Goal: Communication & Community: Answer question/provide support

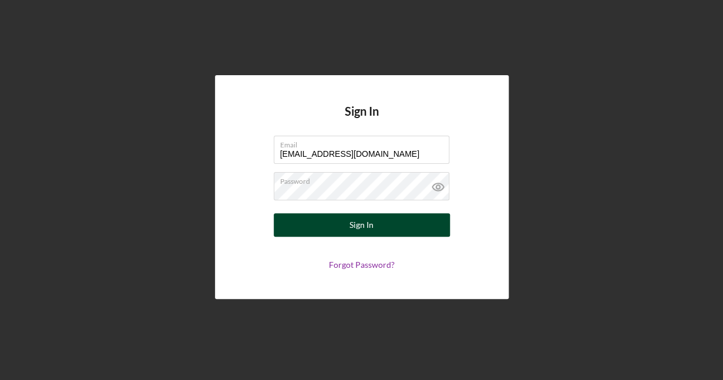
type input "[EMAIL_ADDRESS][DOMAIN_NAME]"
click at [385, 229] on button "Sign In" at bounding box center [362, 224] width 176 height 23
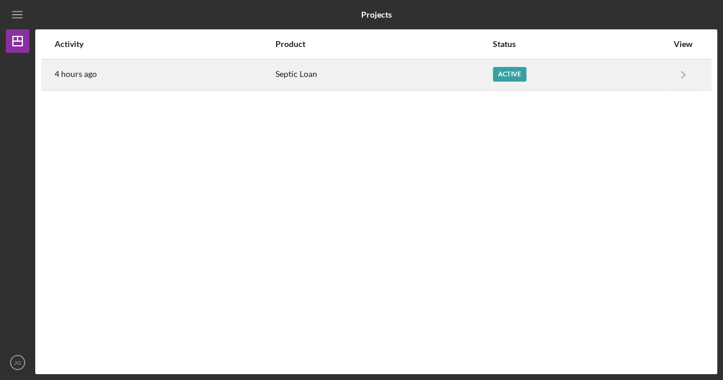
click at [493, 76] on div "Active" at bounding box center [508, 74] width 33 height 15
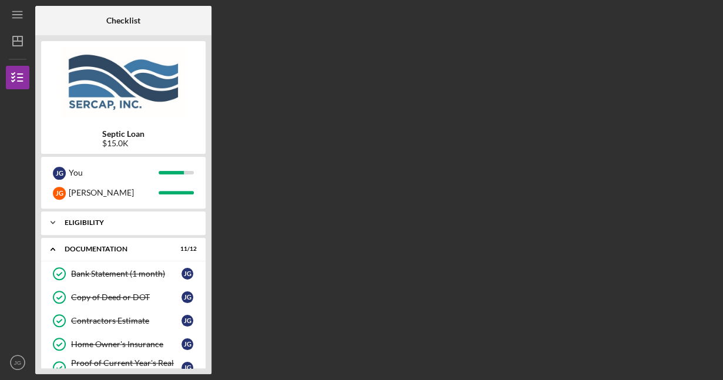
click at [129, 221] on div "Eligibility" at bounding box center [128, 222] width 126 height 7
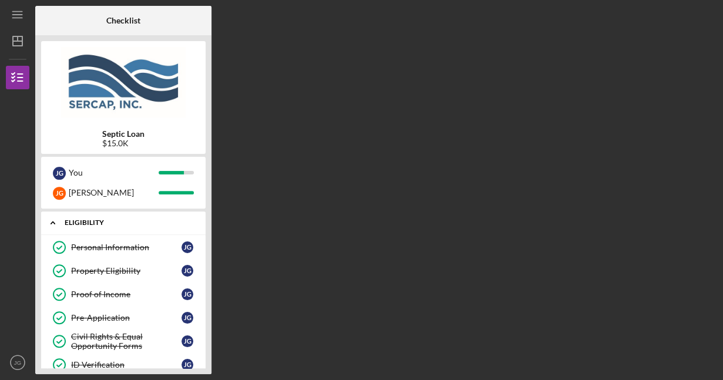
click at [129, 221] on div "Eligibility" at bounding box center [128, 222] width 126 height 7
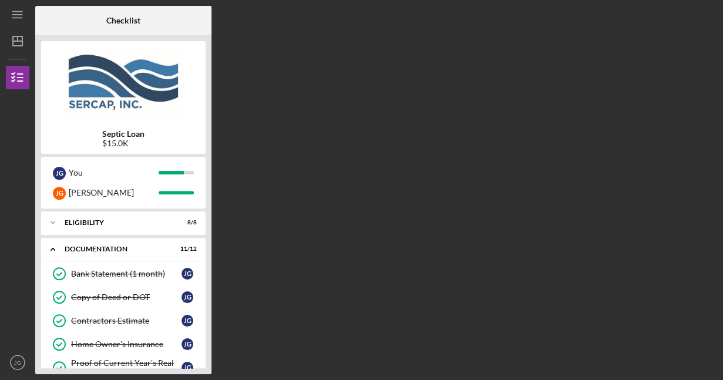
drag, startPoint x: 12, startPoint y: 274, endPoint x: 20, endPoint y: 215, distance: 59.8
click at [20, 215] on nav "Icon/Menu Icon/Dashboard Dashboard Septic Loan Checklist Icon/Table Pagination …" at bounding box center [20, 187] width 29 height 374
click at [50, 223] on icon "Icon/Expander" at bounding box center [52, 222] width 23 height 23
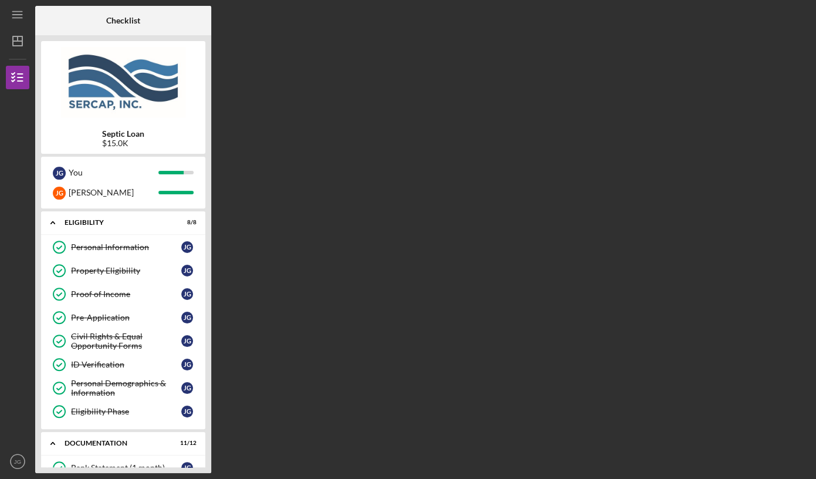
click at [20, 379] on div at bounding box center [17, 359] width 23 height 180
click at [12, 379] on icon "JG" at bounding box center [17, 461] width 23 height 29
click at [153, 379] on div "Personal Information Personal Information J G Property Eligibility Property Eli…" at bounding box center [123, 332] width 164 height 194
drag, startPoint x: 100, startPoint y: 438, endPoint x: 118, endPoint y: 268, distance: 171.2
click at [118, 268] on div "Icon/Expander Eligibility 8 / 8 Personal Information Personal Information J G P…" at bounding box center [123, 339] width 164 height 256
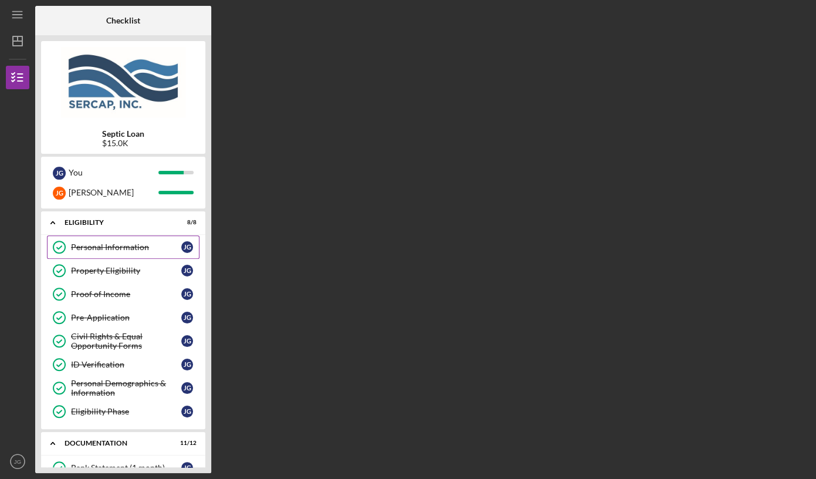
click at [119, 244] on div "Personal Information" at bounding box center [126, 246] width 110 height 9
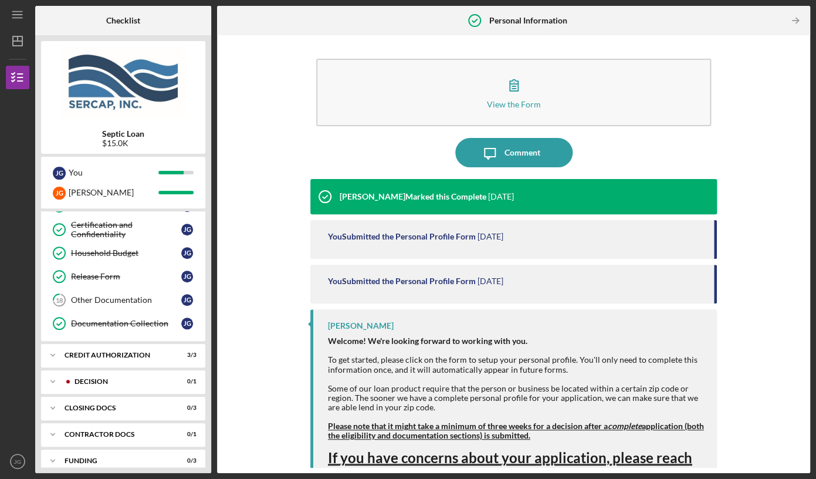
scroll to position [414, 0]
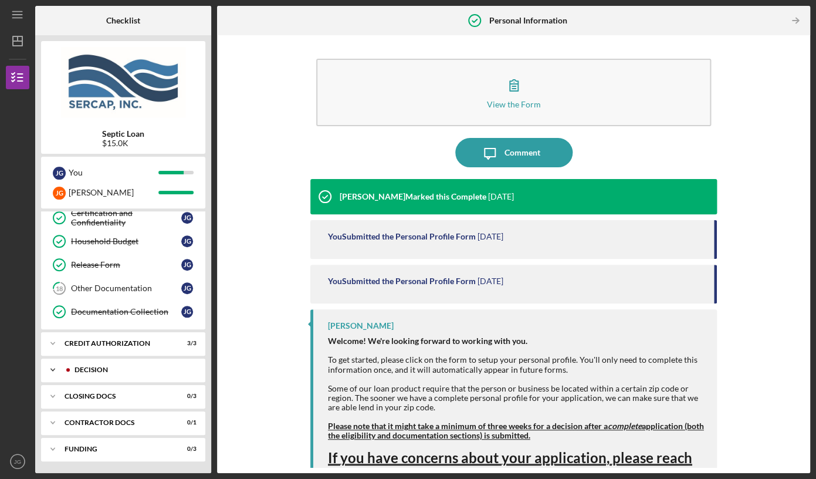
click at [112, 369] on div "Decision" at bounding box center [133, 369] width 116 height 7
click at [143, 379] on div "Decision" at bounding box center [126, 394] width 110 height 9
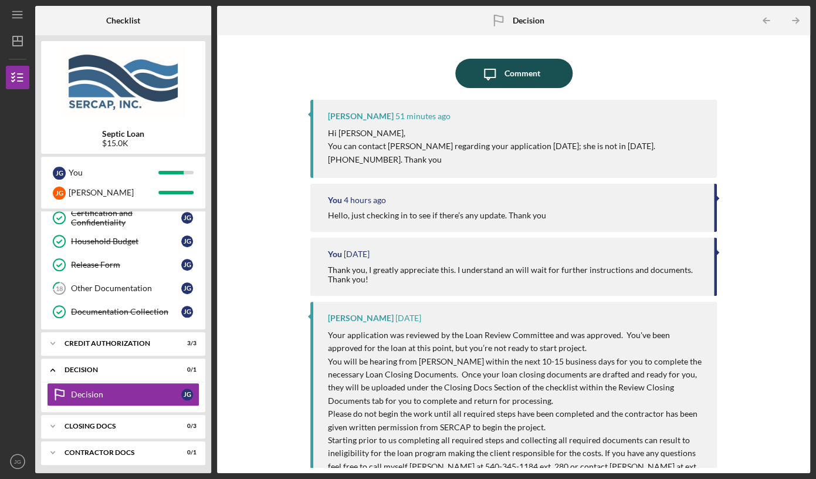
click at [489, 69] on icon "Icon/Message" at bounding box center [489, 73] width 29 height 29
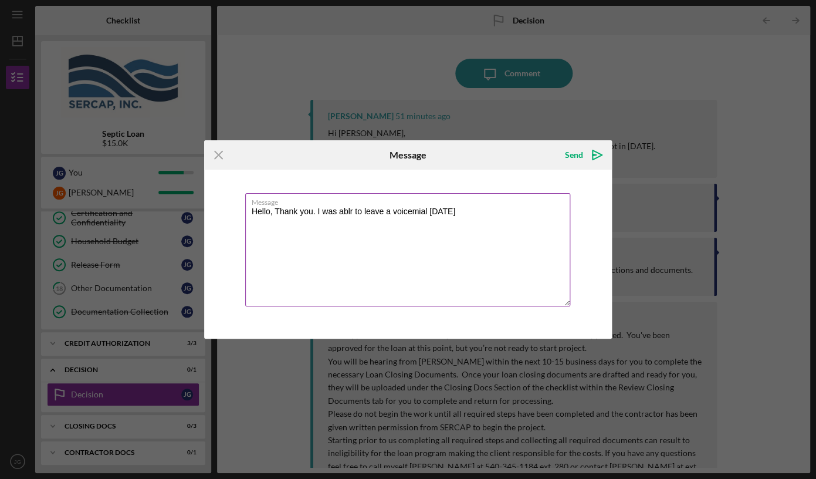
click at [410, 211] on textarea "Hello, Thank you. I was ablr to leave a voicemial yesterday" at bounding box center [408, 249] width 326 height 113
click at [346, 210] on textarea "Hello, Thank you. I was ablr to leave a voicemail yesterday" at bounding box center [408, 249] width 326 height 113
click at [482, 215] on textarea "Hello, Thank you. I was able to leave a voicemail yesterday" at bounding box center [408, 249] width 326 height 113
click at [308, 222] on textarea "Hello, Thank you. I was able to leave a voicemail yesterday for her though I ha…" at bounding box center [408, 249] width 326 height 113
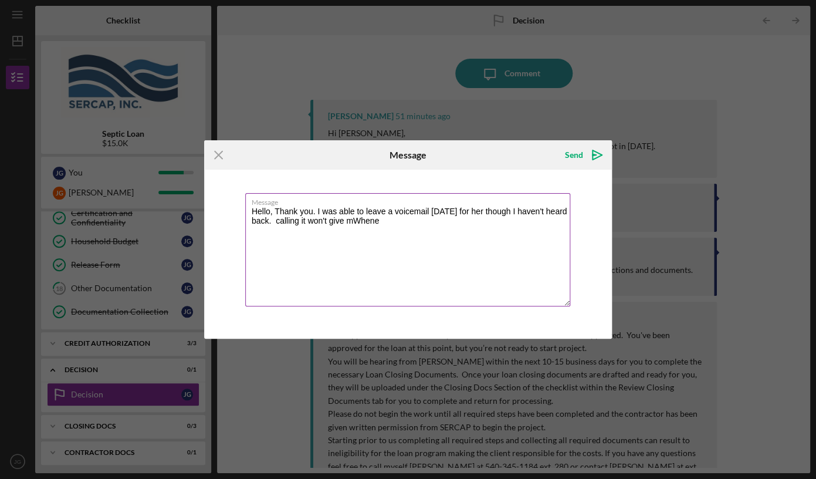
click at [397, 222] on textarea "Hello, Thank you. I was able to leave a voicemail yesterday for her though I ha…" at bounding box center [408, 249] width 326 height 113
click at [396, 222] on textarea "Hello, Thank you. I was able to leave a voicemail yesterday for her though I ha…" at bounding box center [408, 249] width 326 height 113
click at [318, 212] on textarea "Hello, Thank you. I was able to leave a voicemail yesterday for her though I ha…" at bounding box center [408, 249] width 326 height 113
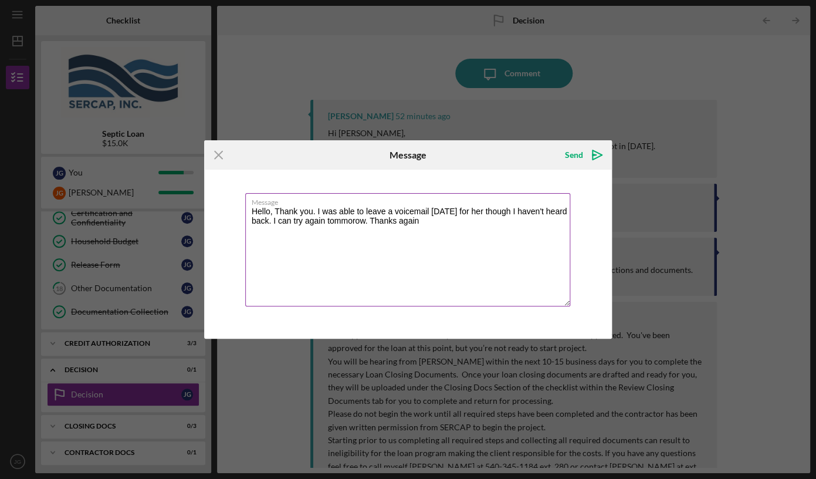
click at [318, 212] on textarea "Hello, Thank you. I was able to leave a voicemail yesterday for her though I ha…" at bounding box center [408, 249] width 326 height 113
click at [340, 210] on textarea "Hello, Thank you. We was able to leave a voicemail yesterday for her though I h…" at bounding box center [408, 249] width 326 height 113
click at [539, 215] on textarea "Hello, Thank you. We were able to leave a voicemail yesterday for her though I …" at bounding box center [408, 249] width 326 height 113
type textarea "Hello, Thank you. We were able to leave a voicemail yesterday for her though, h…"
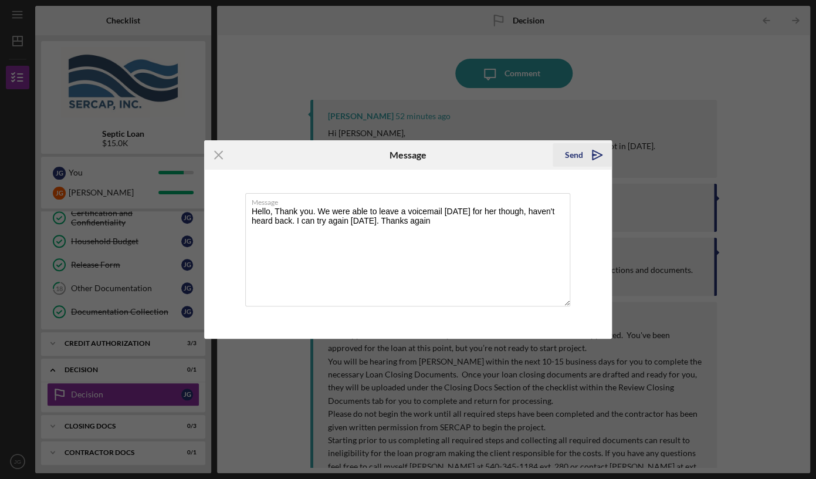
click at [596, 152] on icon "Icon/icon-invite-send" at bounding box center [597, 154] width 29 height 29
